Goal: Task Accomplishment & Management: Manage account settings

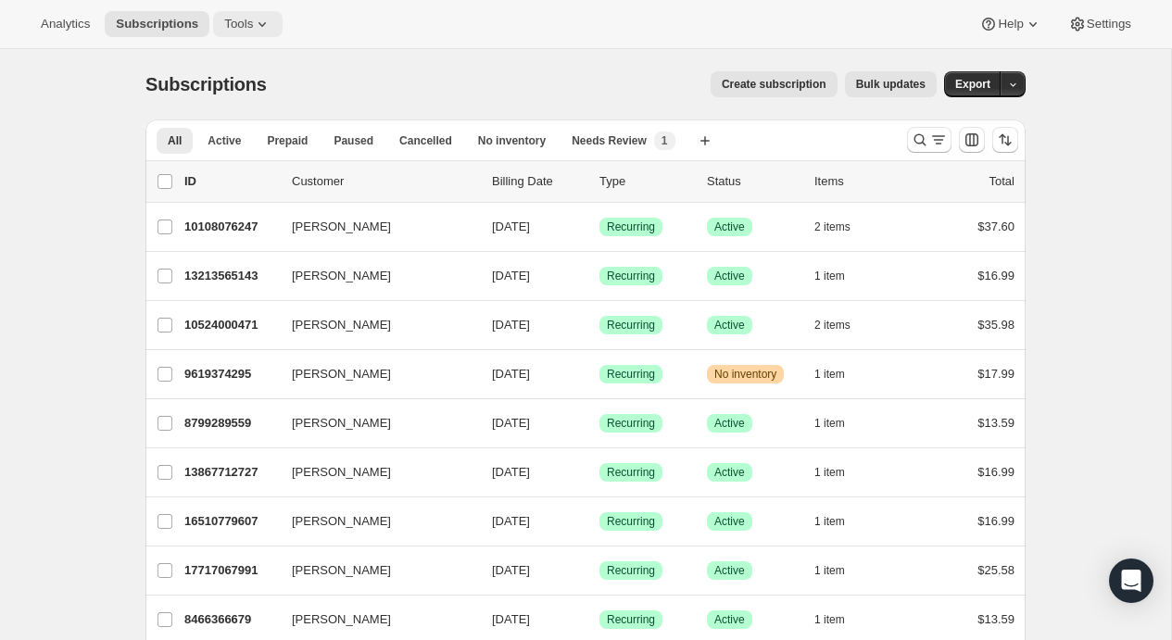
click at [253, 20] on icon at bounding box center [262, 24] width 19 height 19
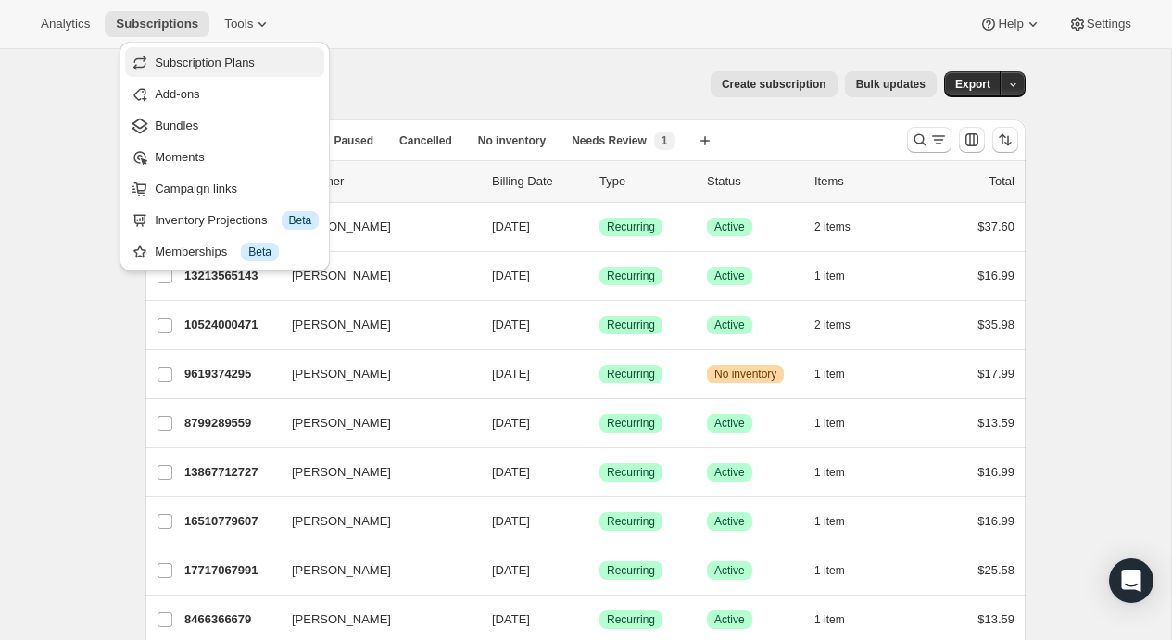
click at [261, 67] on span "Subscription Plans" at bounding box center [237, 63] width 164 height 19
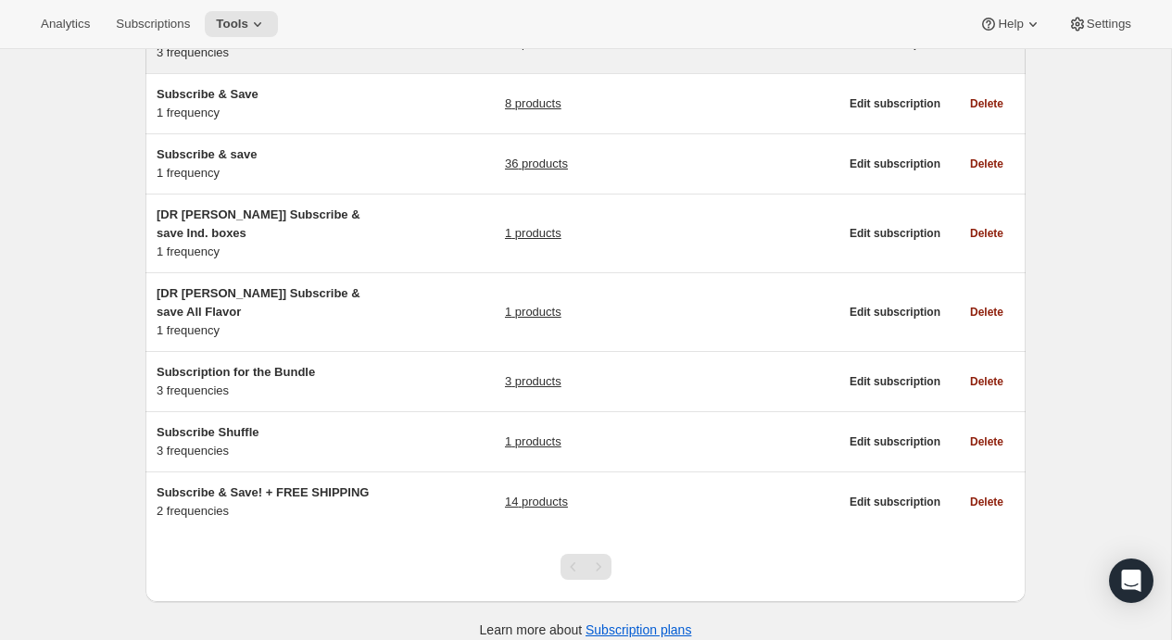
scroll to position [259, 0]
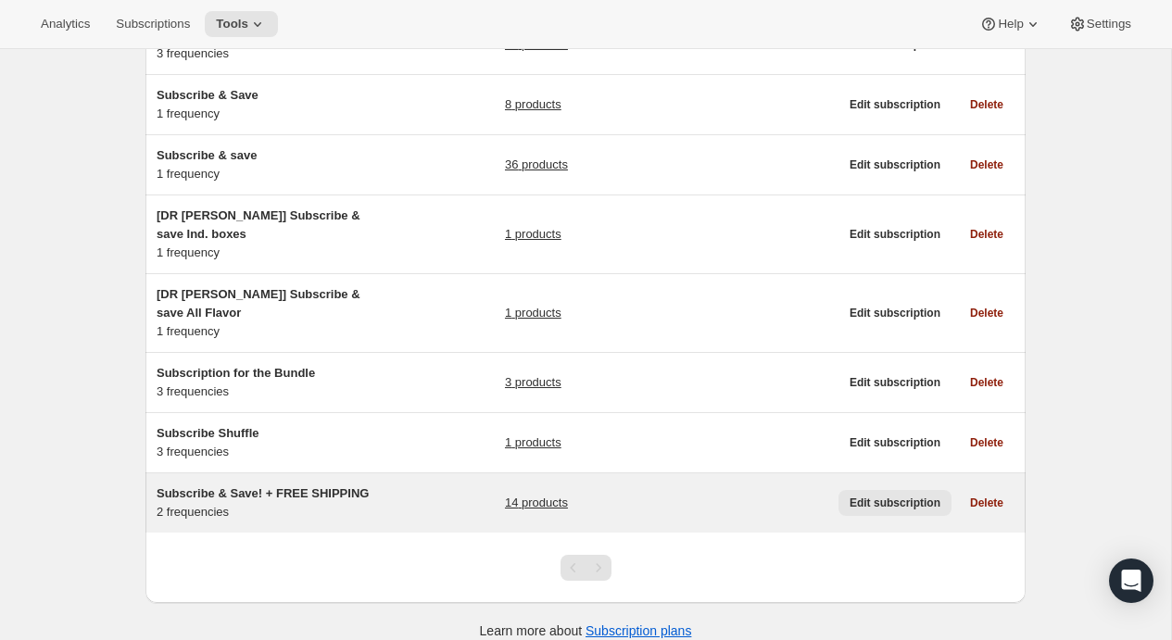
click at [875, 496] on span "Edit subscription" at bounding box center [895, 503] width 91 height 15
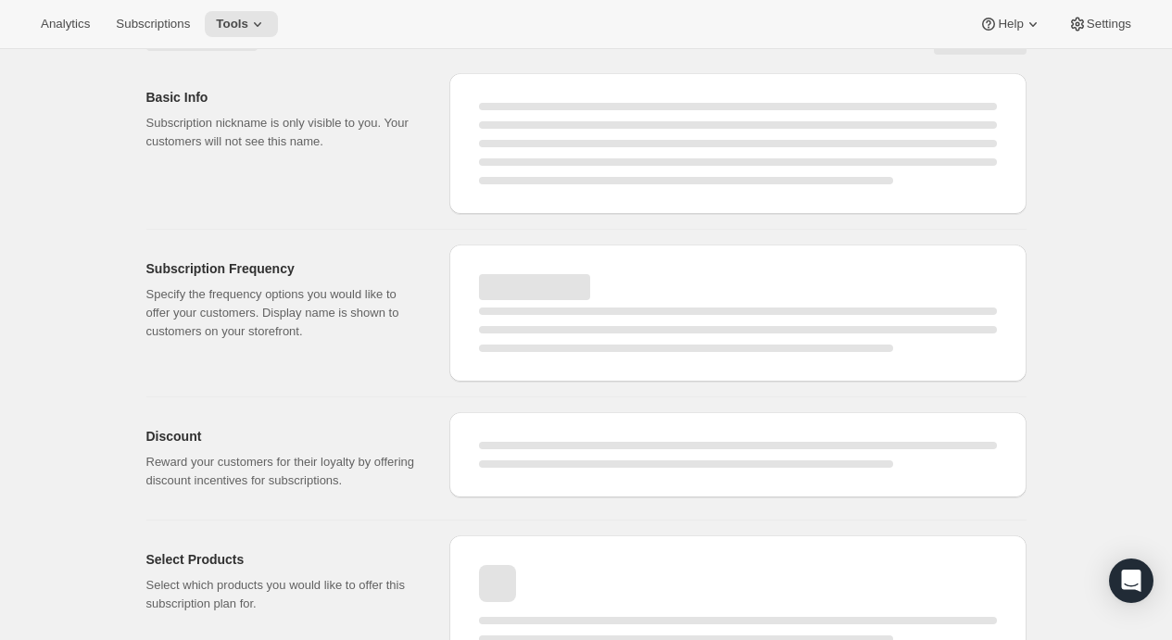
select select "WEEK"
select select "MONTH"
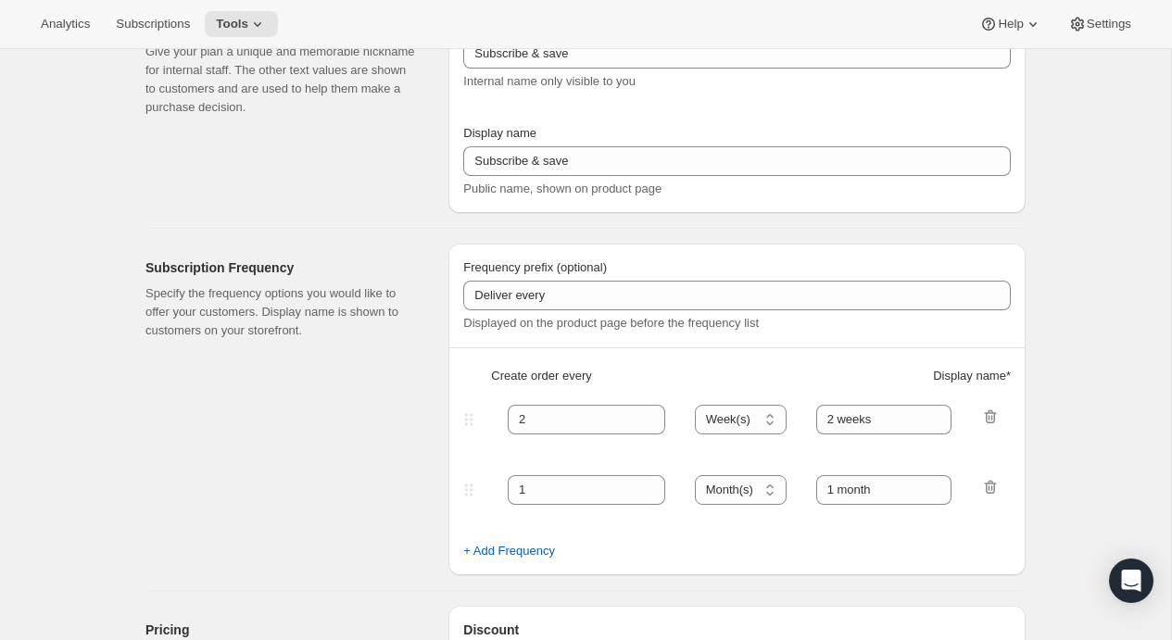
type input "Subscribe & Save! + FREE SHIPPING"
type input "30"
select select "DAY"
type input "30 days"
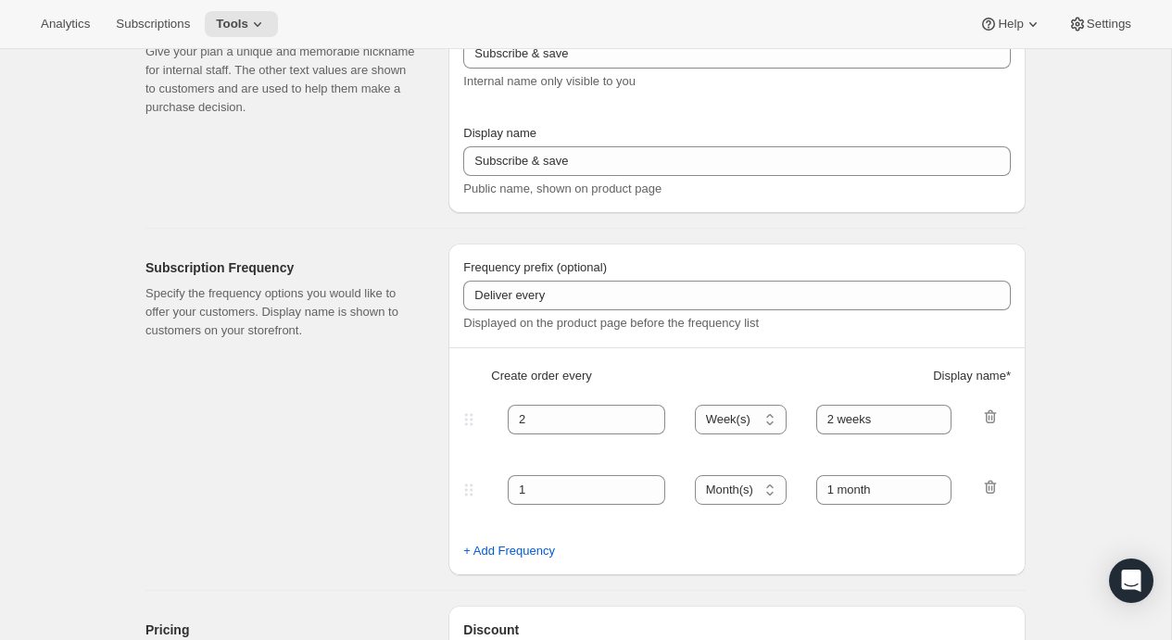
type input "60"
select select "DAY"
type input "60 days"
type input "2.0"
select select "FIXED_AMOUNT"
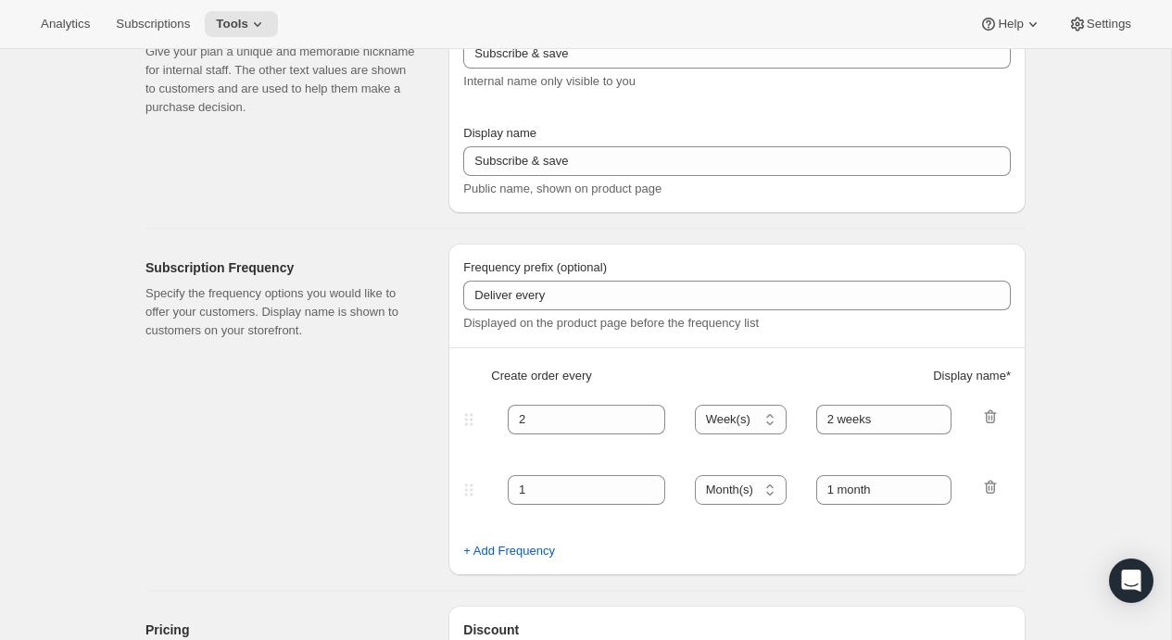
type input "Pause, skip, or cancel anytime in the portal, via text, or by emailing customer…"
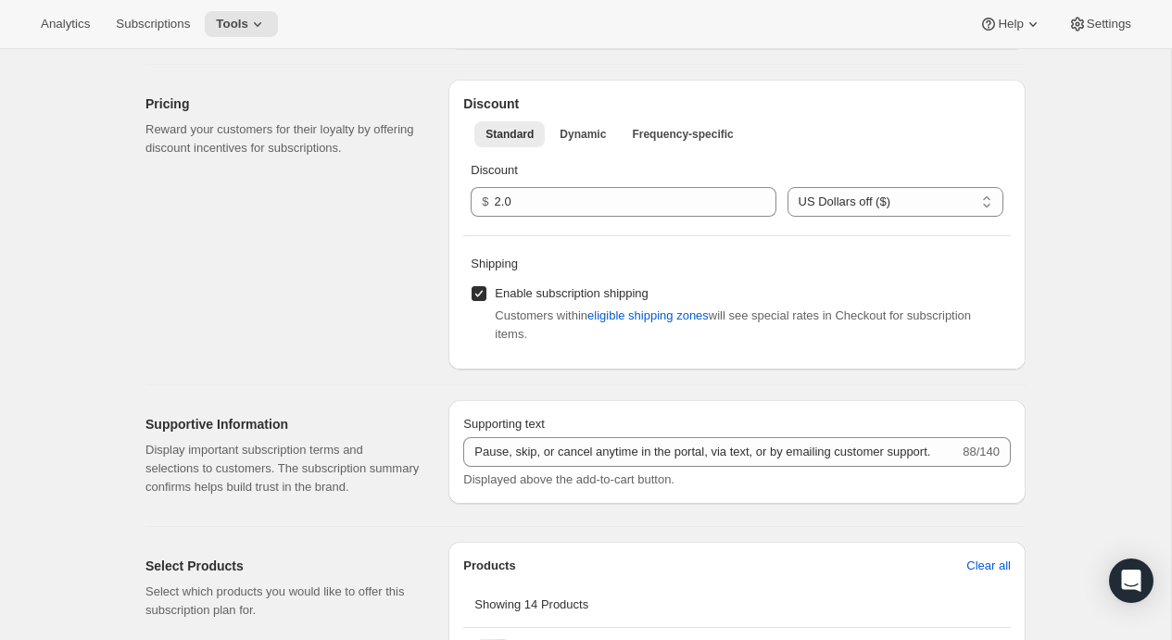
scroll to position [659, 0]
